Goal: Task Accomplishment & Management: Use online tool/utility

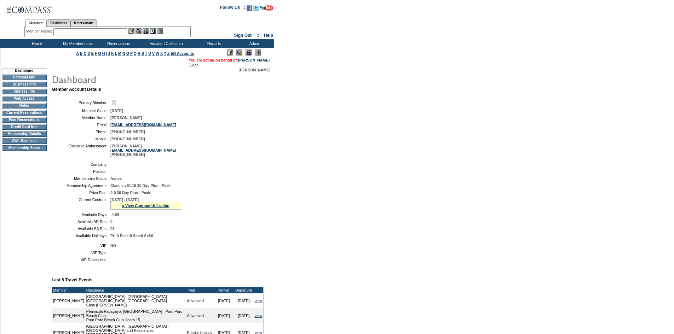
click at [30, 144] on td "CWL Requests" at bounding box center [24, 141] width 45 height 6
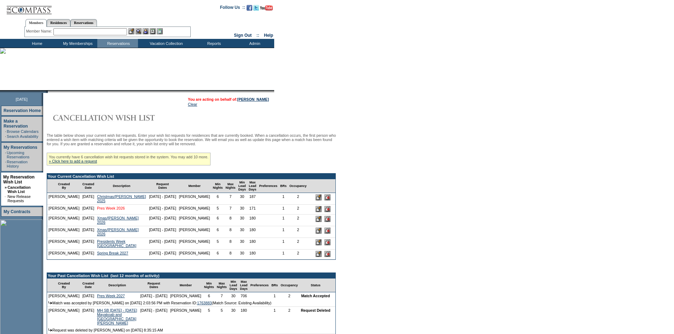
click at [98, 210] on link "Pres Week 2026" at bounding box center [111, 208] width 28 height 4
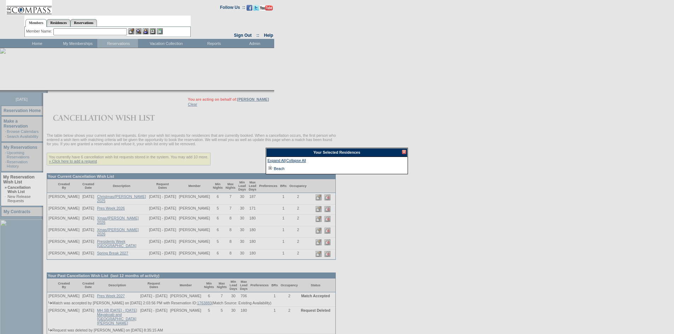
click at [271, 169] on td at bounding box center [270, 169] width 6 height 8
click at [405, 151] on div at bounding box center [404, 152] width 4 height 4
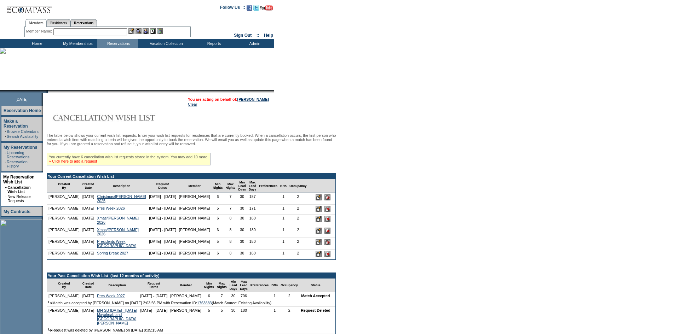
click at [76, 163] on link "» Click here to add a request" at bounding box center [73, 161] width 48 height 4
